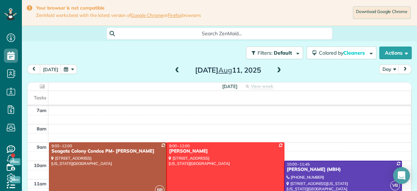
scroll to position [9, 0]
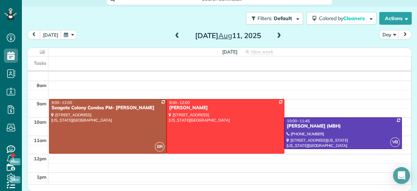
click at [278, 35] on span at bounding box center [279, 36] width 8 height 6
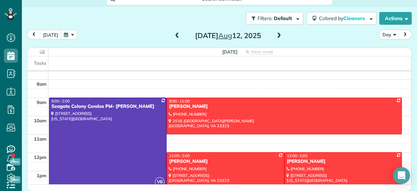
scroll to position [0, 0]
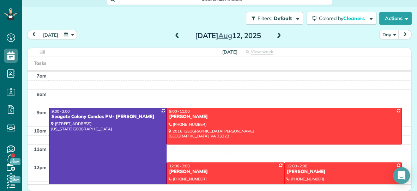
click at [177, 36] on span at bounding box center [177, 36] width 8 height 6
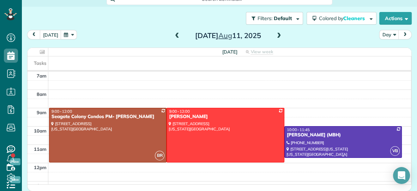
click at [326, 137] on div "[PERSON_NAME] (MBH)" at bounding box center [342, 135] width 113 height 6
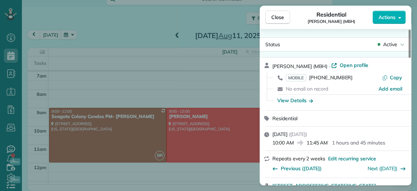
click at [388, 17] on span "Actions" at bounding box center [386, 17] width 17 height 7
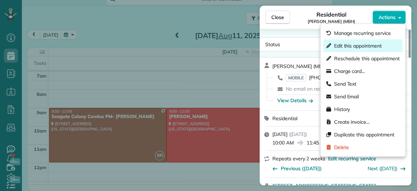
click at [350, 44] on span "Edit this appointment" at bounding box center [358, 45] width 48 height 7
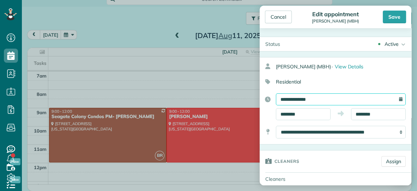
click at [325, 97] on input "**********" at bounding box center [341, 99] width 130 height 12
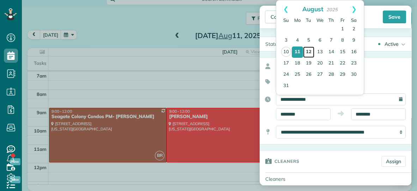
click at [311, 52] on link "12" at bounding box center [308, 52] width 11 height 11
type input "**********"
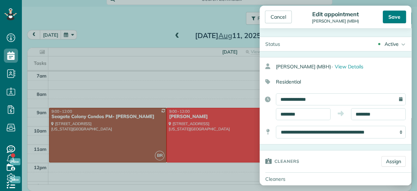
click at [391, 19] on div "Save" at bounding box center [394, 17] width 23 height 13
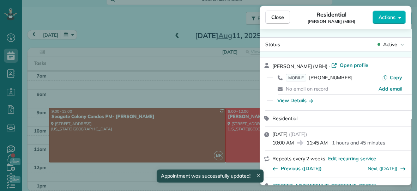
click at [278, 19] on span "Close" at bounding box center [277, 17] width 13 height 7
